Goal: Information Seeking & Learning: Learn about a topic

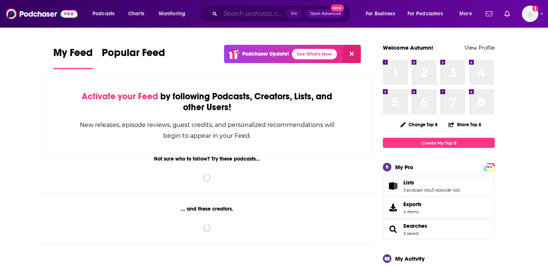
click at [252, 10] on input "Search podcasts, credits, & more..." at bounding box center [253, 14] width 67 height 12
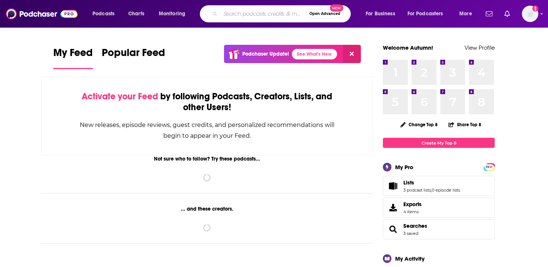
type input "s"
